Goal: Task Accomplishment & Management: Use online tool/utility

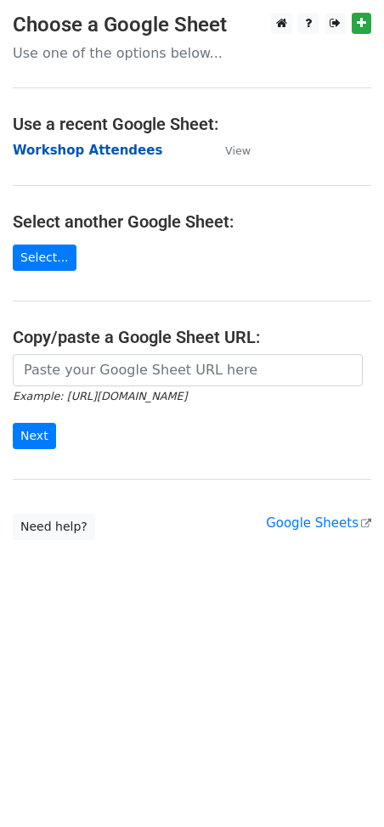
click at [52, 152] on strong "Workshop Attendees" at bounding box center [87, 150] width 149 height 15
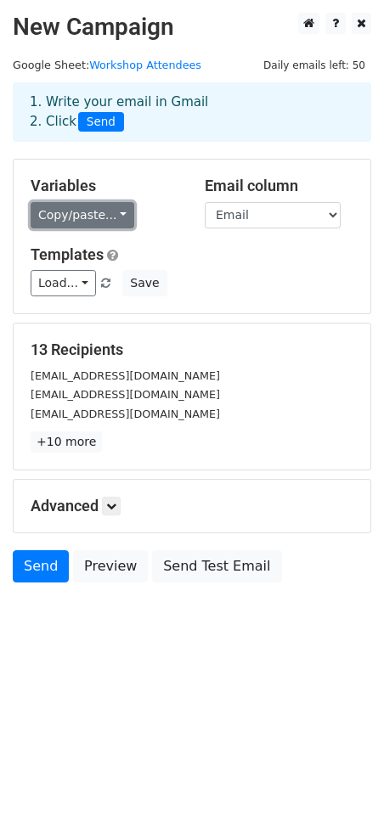
click at [67, 210] on link "Copy/paste..." at bounding box center [83, 215] width 104 height 26
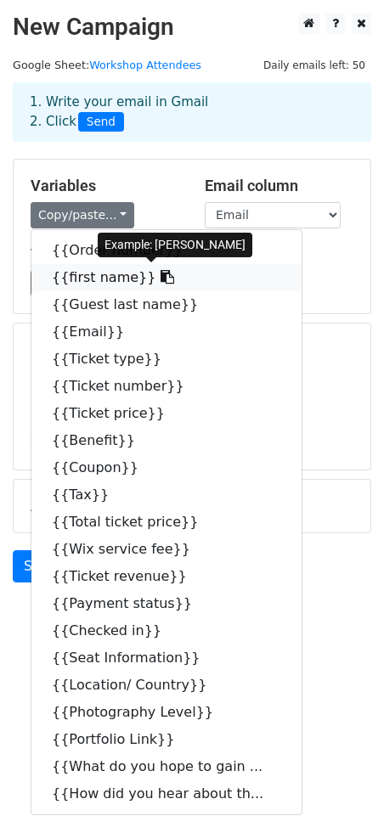
click at [76, 271] on link "{{first name}}" at bounding box center [166, 277] width 270 height 27
